Goal: Information Seeking & Learning: Find specific fact

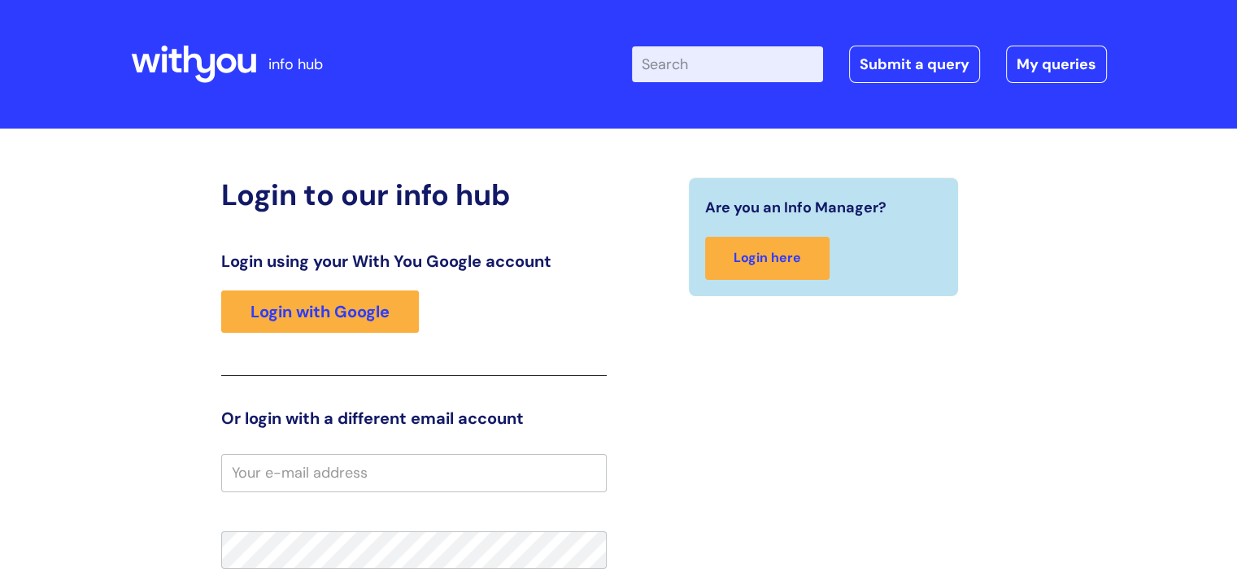
click at [712, 61] on input "Enter your search term here..." at bounding box center [727, 64] width 191 height 36
type input "logo"
click button "Search" at bounding box center [0, 0] width 0 height 0
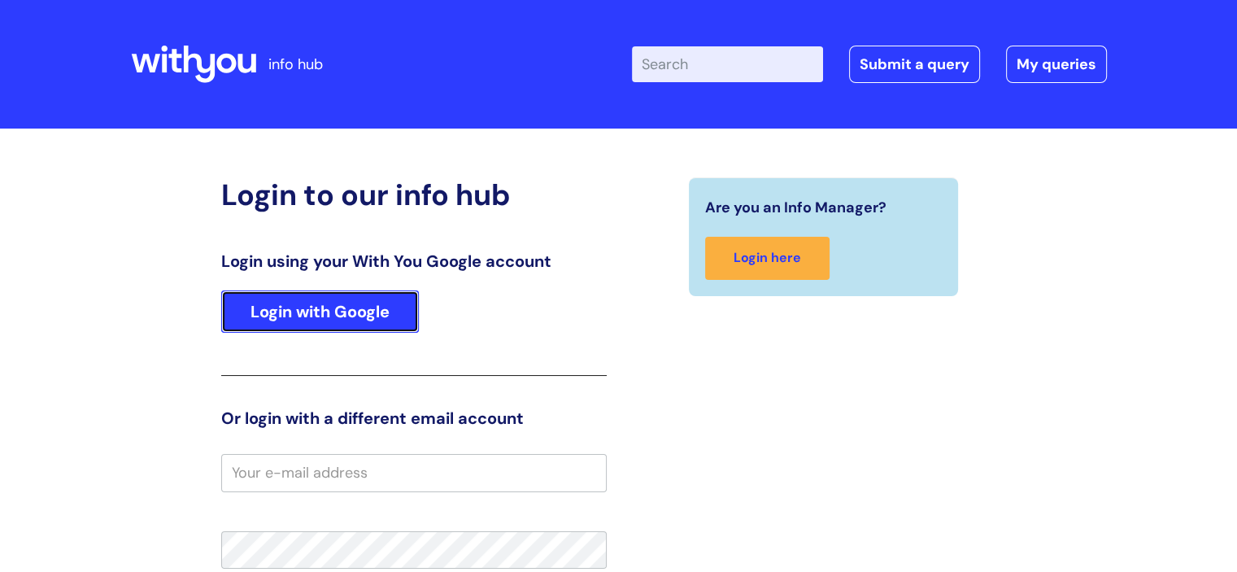
click at [371, 308] on link "Login with Google" at bounding box center [320, 311] width 198 height 42
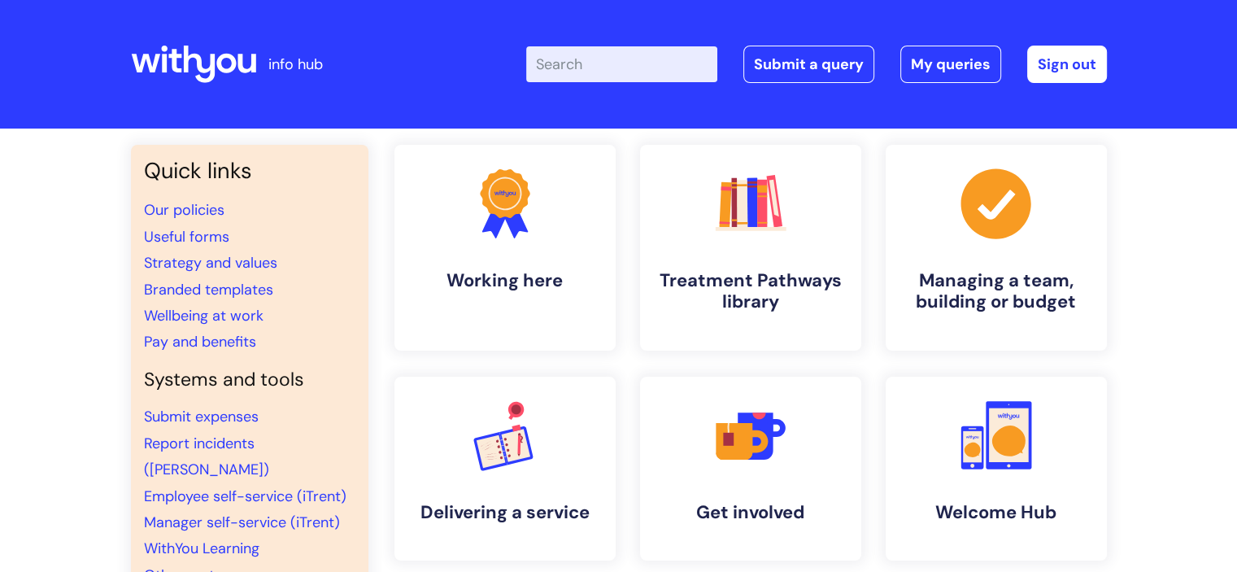
click at [667, 70] on input "Enter your search term here..." at bounding box center [621, 64] width 191 height 36
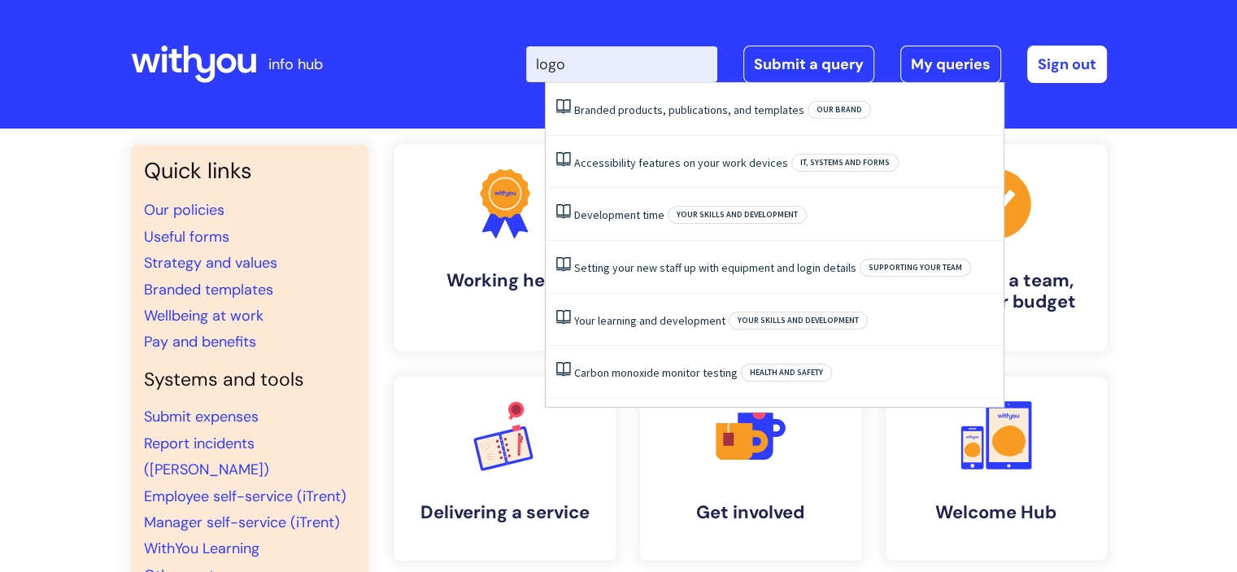
type input "logo"
click button "Search" at bounding box center [0, 0] width 0 height 0
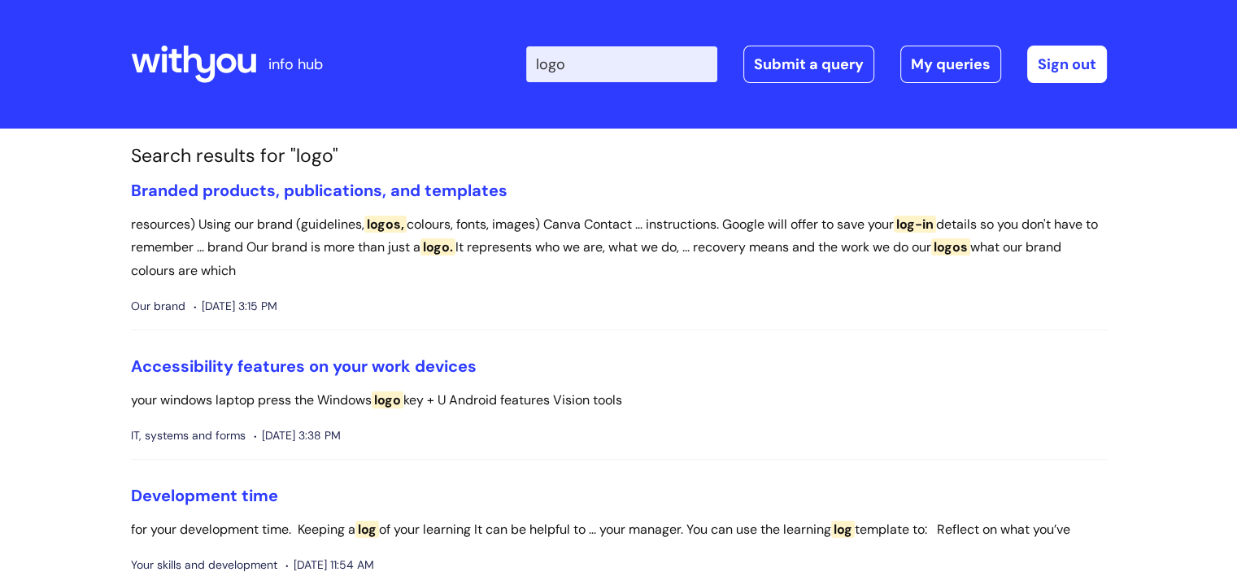
click at [667, 70] on input "logo" at bounding box center [621, 64] width 191 height 36
click button "Search" at bounding box center [0, 0] width 0 height 0
click at [364, 188] on link "Branded products, publications, and templates" at bounding box center [319, 190] width 377 height 21
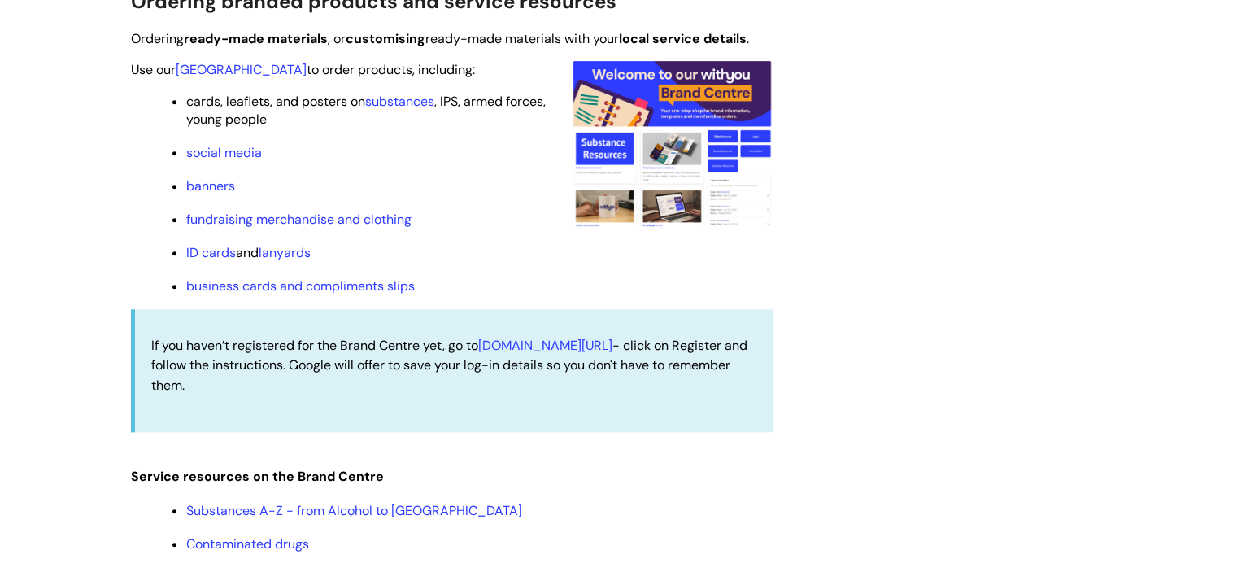
scroll to position [1653, 0]
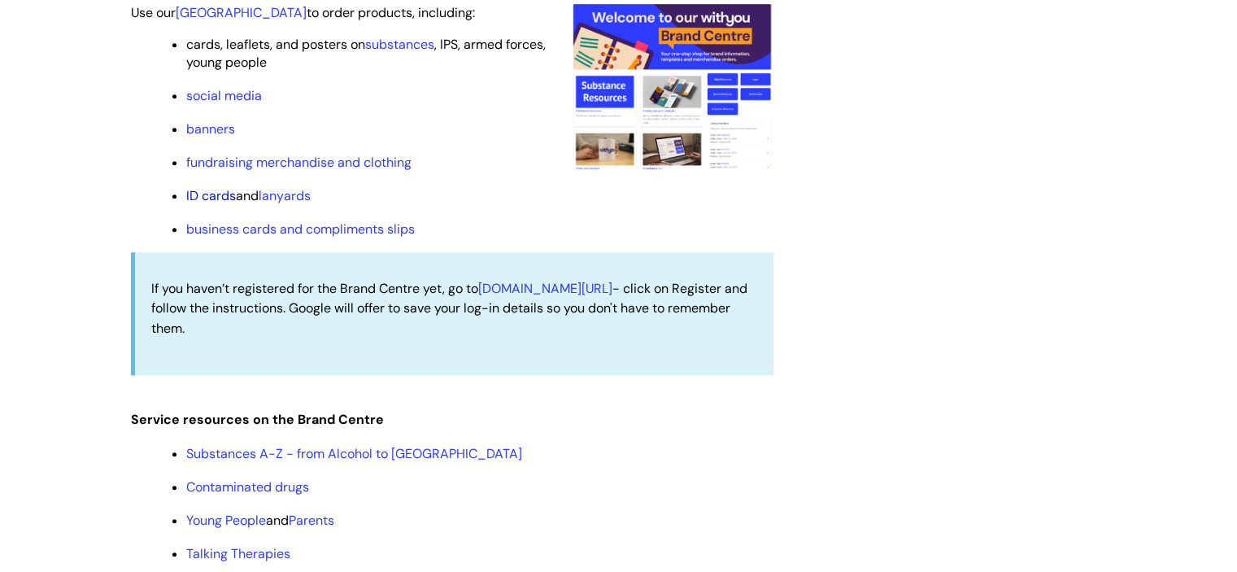
click at [224, 204] on link "ID cards" at bounding box center [211, 195] width 50 height 17
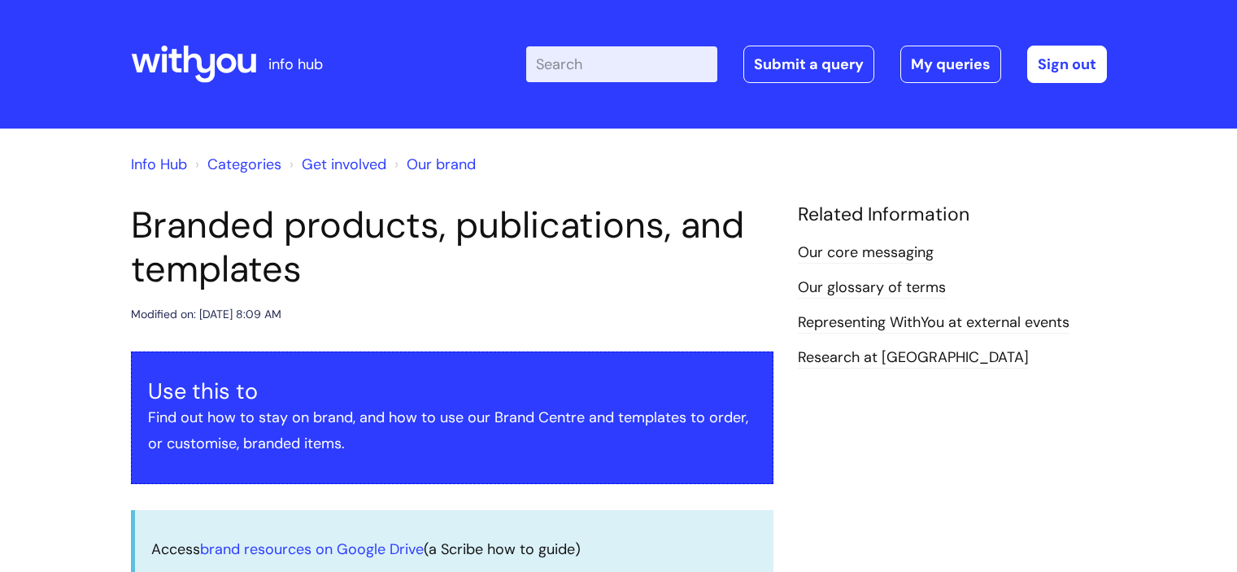
scroll to position [1653, 0]
